Goal: Communication & Community: Ask a question

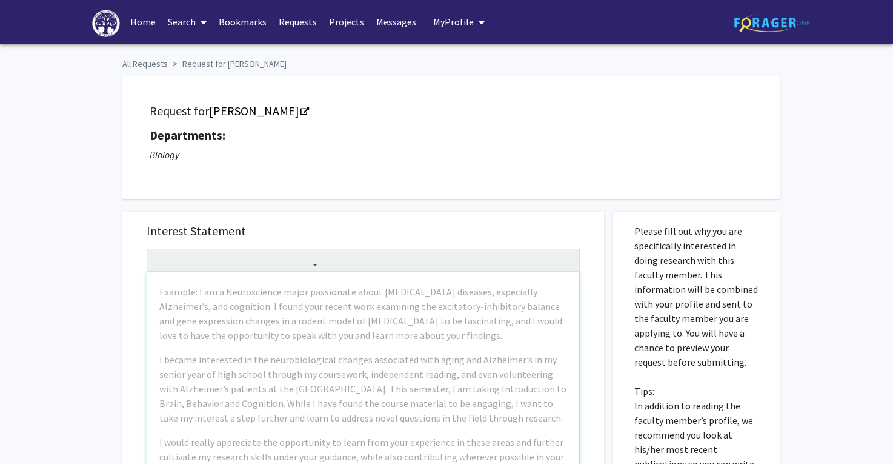
scroll to position [113, 0]
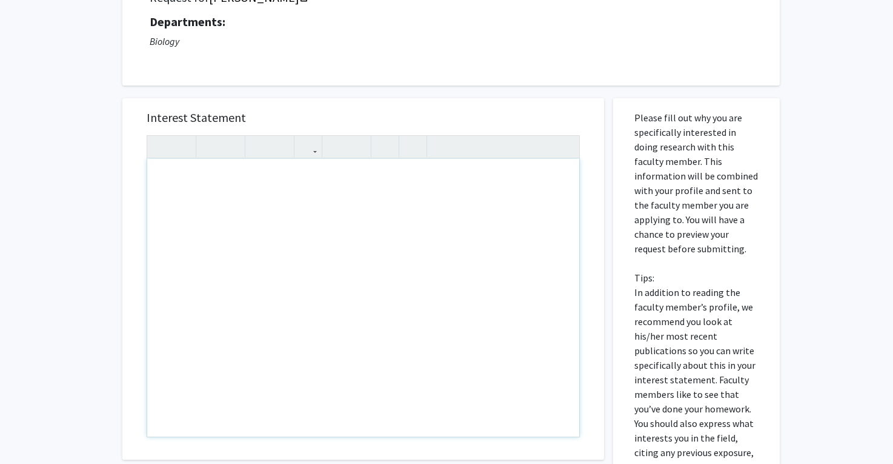
click at [325, 208] on div "Note to users with screen readers: Please press Alt+0 or Option+0 to deactivate…" at bounding box center [363, 298] width 432 height 278
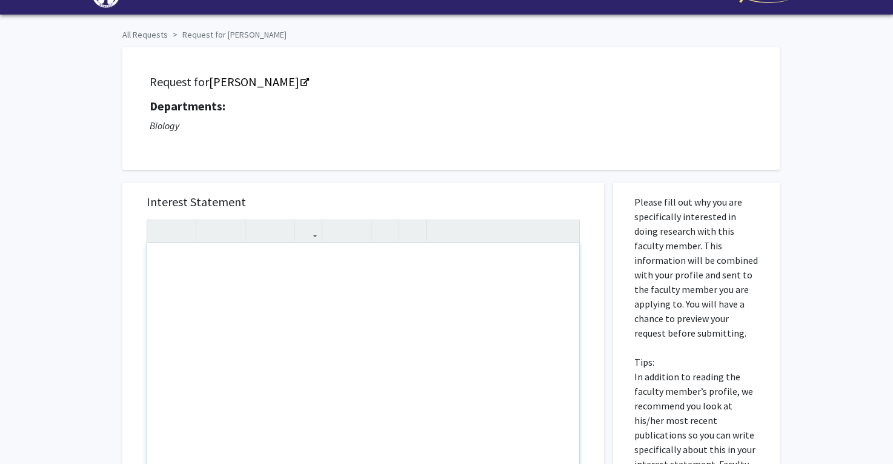
scroll to position [21, 0]
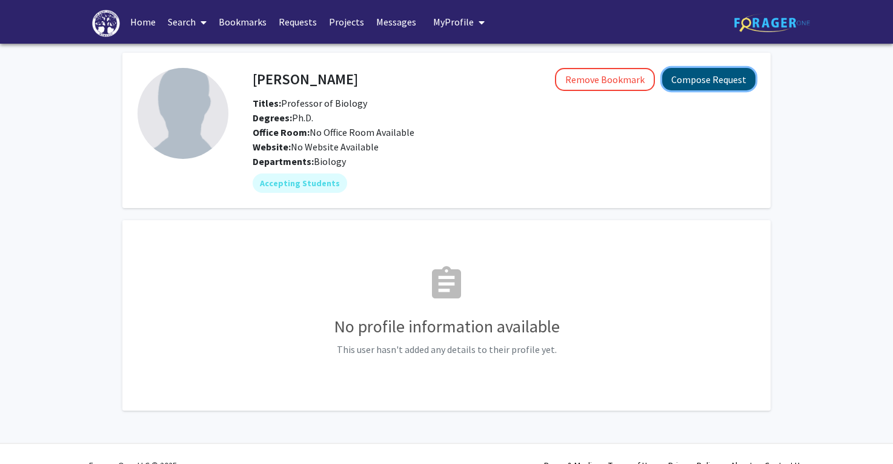
click at [734, 78] on button "Compose Request" at bounding box center [708, 79] width 93 height 22
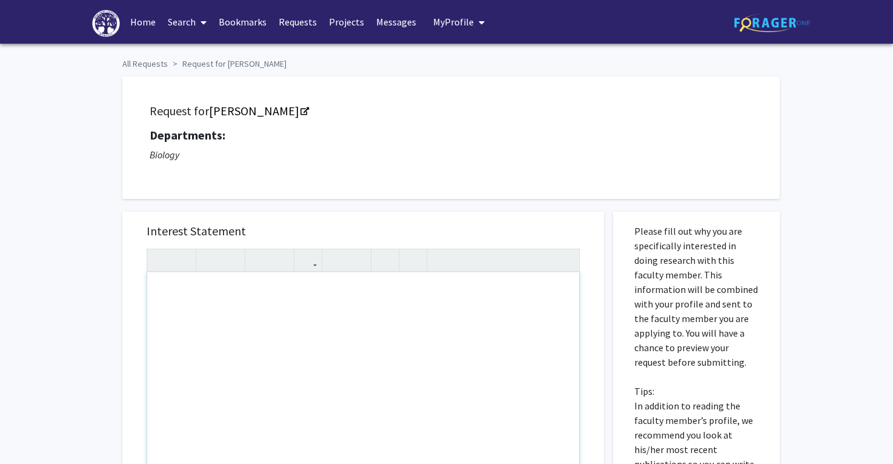
click at [296, 319] on div "Note to users with screen readers: Please press Alt+0 or Option+0 to deactivate…" at bounding box center [363, 411] width 432 height 278
paste div "Note to users with screen readers: Please press Alt+0 or Option+0 to deactivate…"
type textarea "<p>Dear Dr. Crater,&nbsp;</p><br><p>My name is Sophie McCabe, and I’m a biology…"
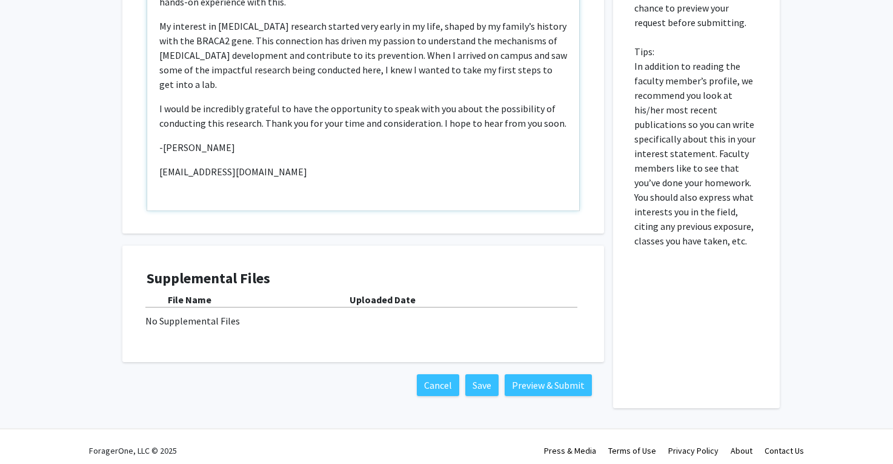
scroll to position [341, 0]
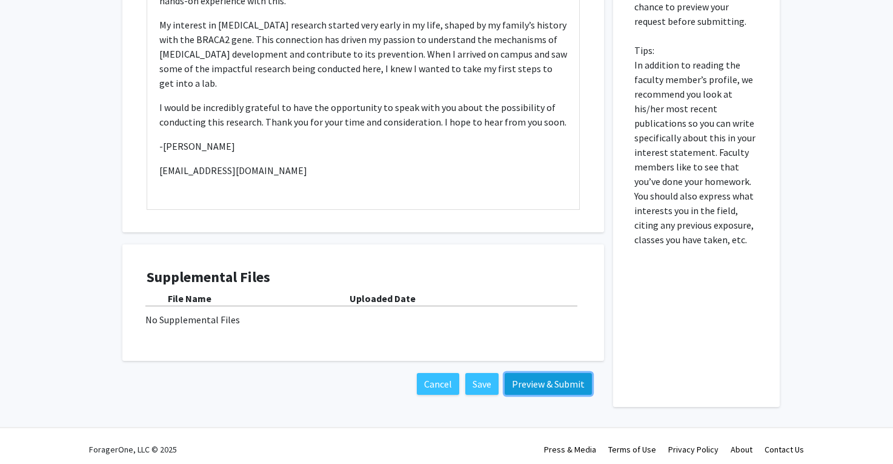
click at [562, 379] on button "Preview & Submit" at bounding box center [548, 384] width 87 height 22
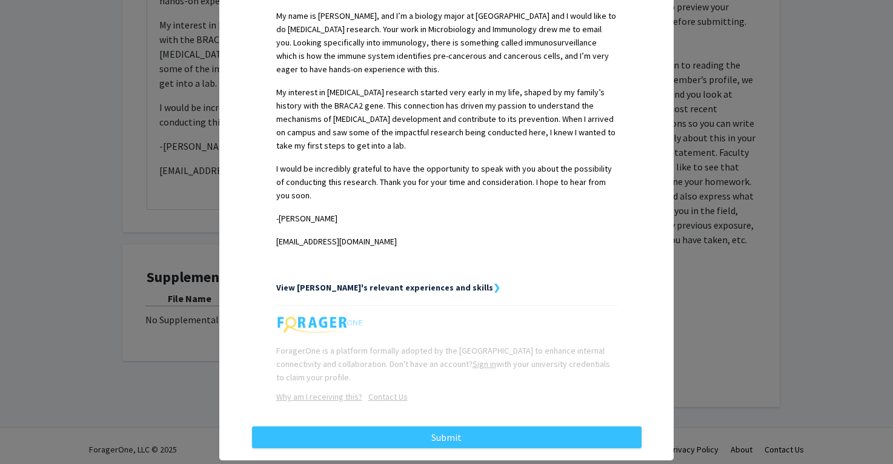
scroll to position [388, 0]
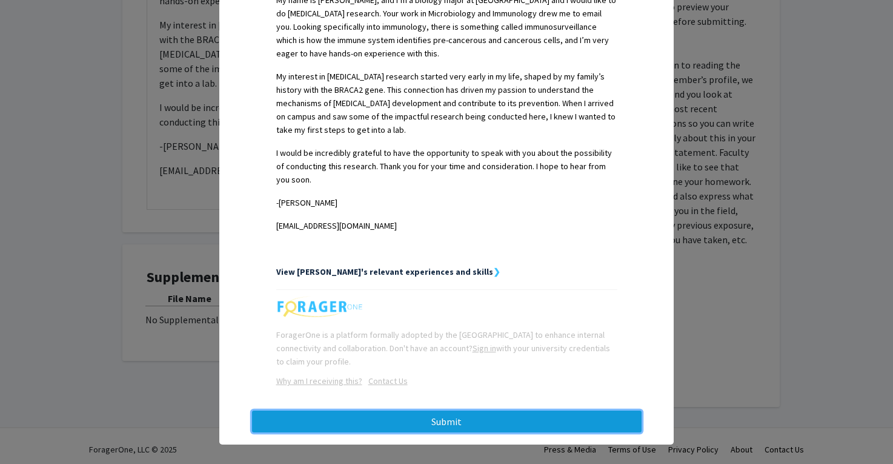
click at [469, 414] on button "Submit" at bounding box center [447, 421] width 390 height 22
